Goal: Obtain resource: Obtain resource

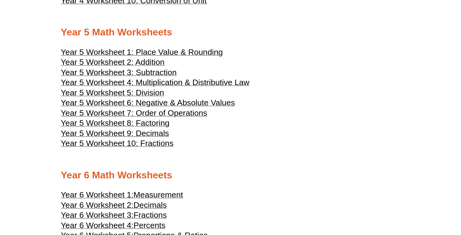
scroll to position [905, 0]
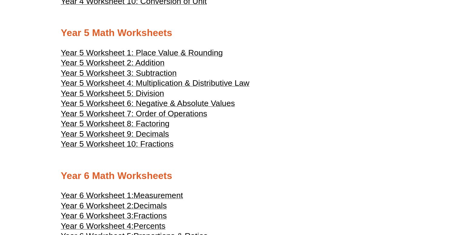
click at [163, 81] on span "Year 5 Worksheet 4: Multiplication & Distributive Law" at bounding box center [155, 83] width 189 height 9
click at [142, 101] on span "Year 5 Worksheet 6: Negative & Absolute Values" at bounding box center [148, 103] width 174 height 9
click at [193, 113] on span "Year 5 Worksheet 7: Order of Operations" at bounding box center [134, 113] width 146 height 9
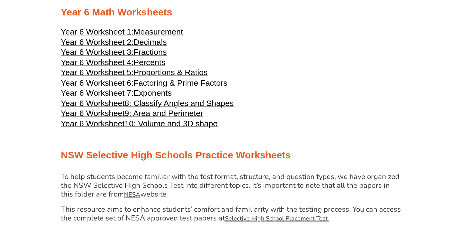
scroll to position [1087, 0]
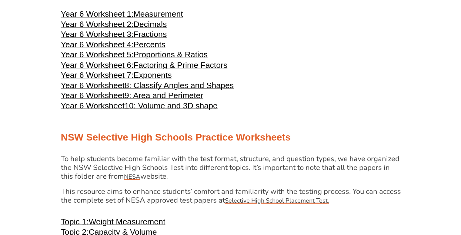
click at [144, 69] on span "Factoring & Prime Factors" at bounding box center [181, 64] width 94 height 9
click at [150, 78] on span "Exponents" at bounding box center [153, 74] width 38 height 9
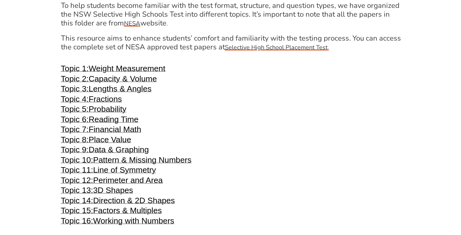
scroll to position [1251, 0]
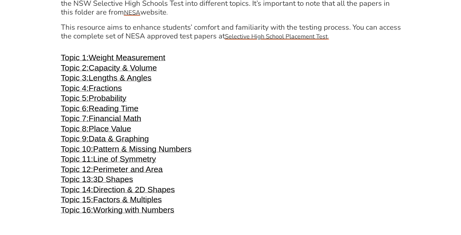
click at [103, 121] on span "Financial Math" at bounding box center [115, 118] width 52 height 9
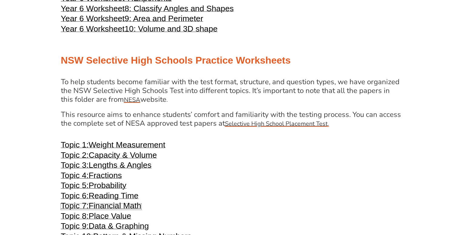
scroll to position [1164, 0]
